Goal: Find specific page/section: Find specific page/section

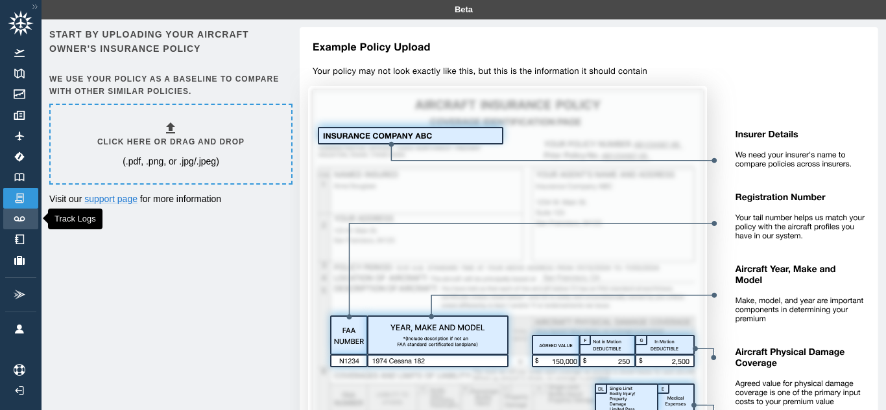
click at [12, 220] on img at bounding box center [19, 219] width 14 height 5
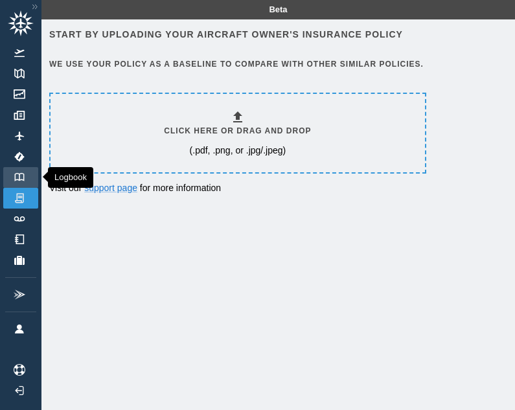
click at [19, 174] on img at bounding box center [19, 177] width 14 height 8
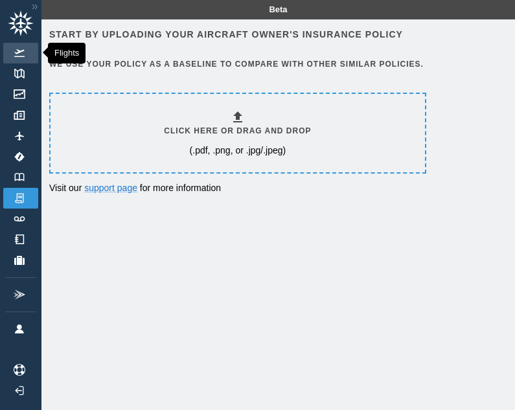
click at [23, 62] on link "Flights" at bounding box center [20, 53] width 35 height 21
